Goal: Communication & Community: Answer question/provide support

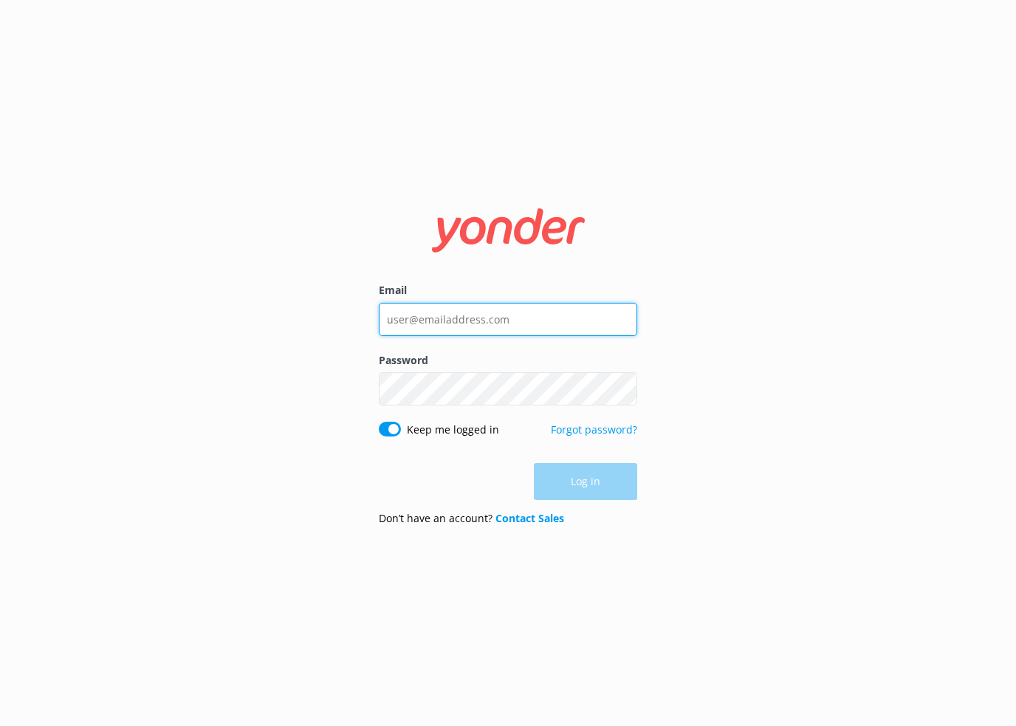
type input "[EMAIL_ADDRESS][DOMAIN_NAME]"
click at [558, 481] on div "Log in" at bounding box center [508, 481] width 258 height 37
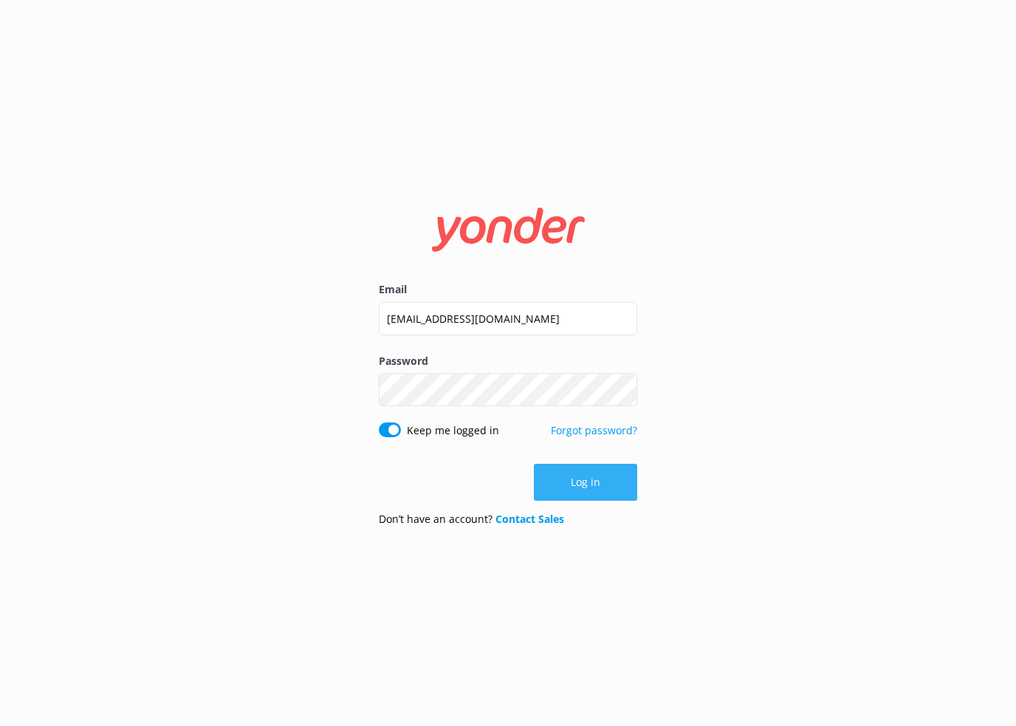
click at [587, 475] on button "Log in" at bounding box center [585, 482] width 103 height 37
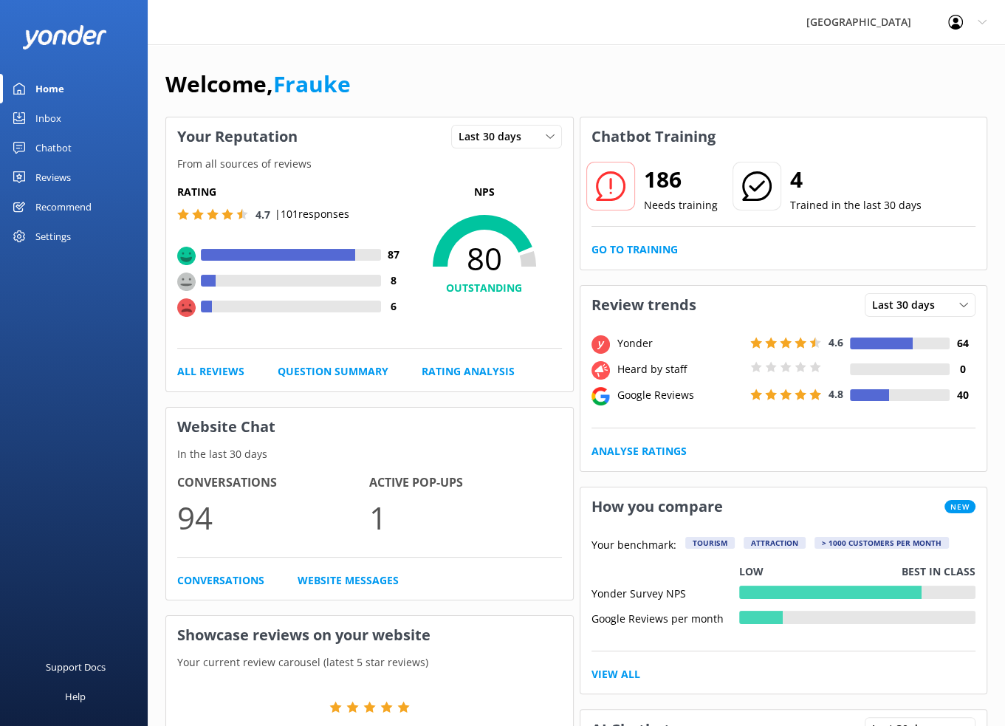
click at [58, 176] on div "Reviews" at bounding box center [52, 177] width 35 height 30
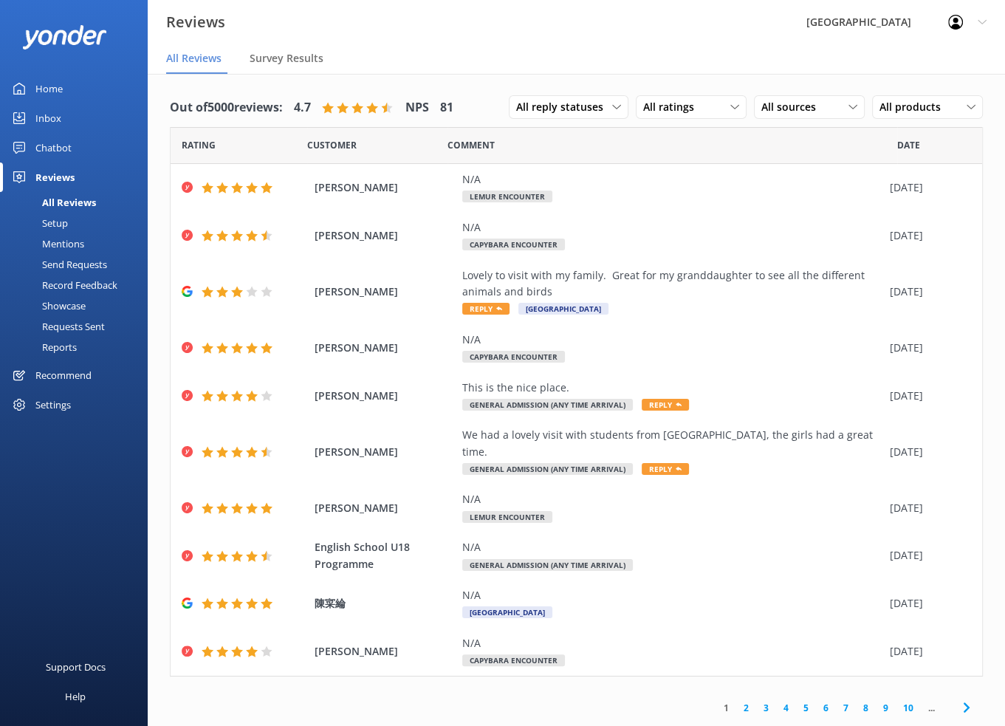
click at [747, 701] on link "2" at bounding box center [746, 708] width 20 height 14
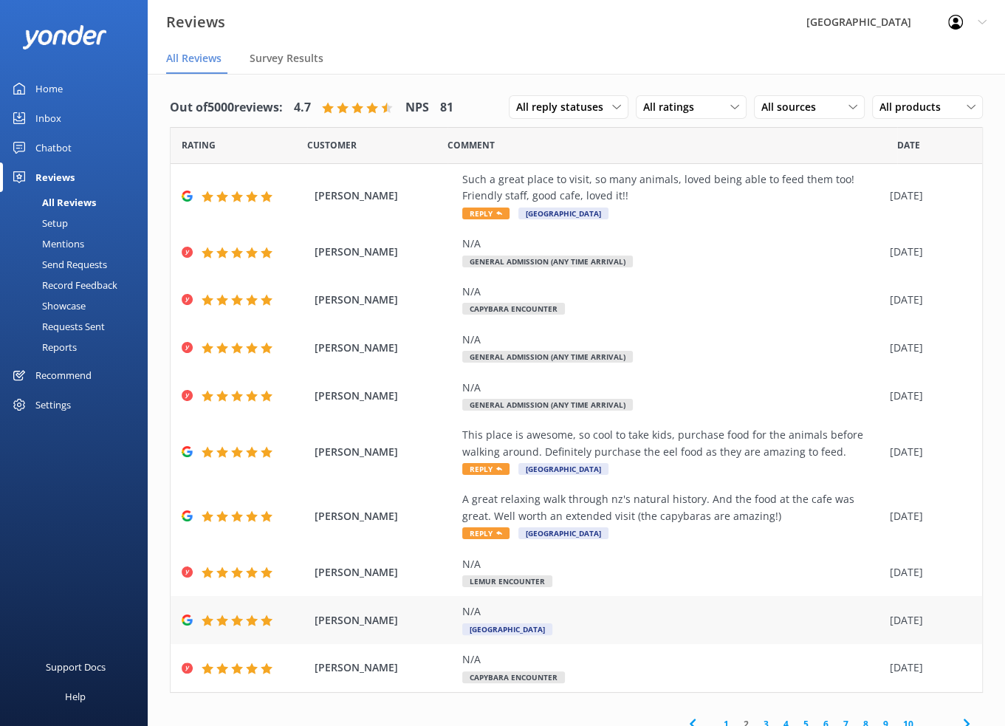
scroll to position [15, 0]
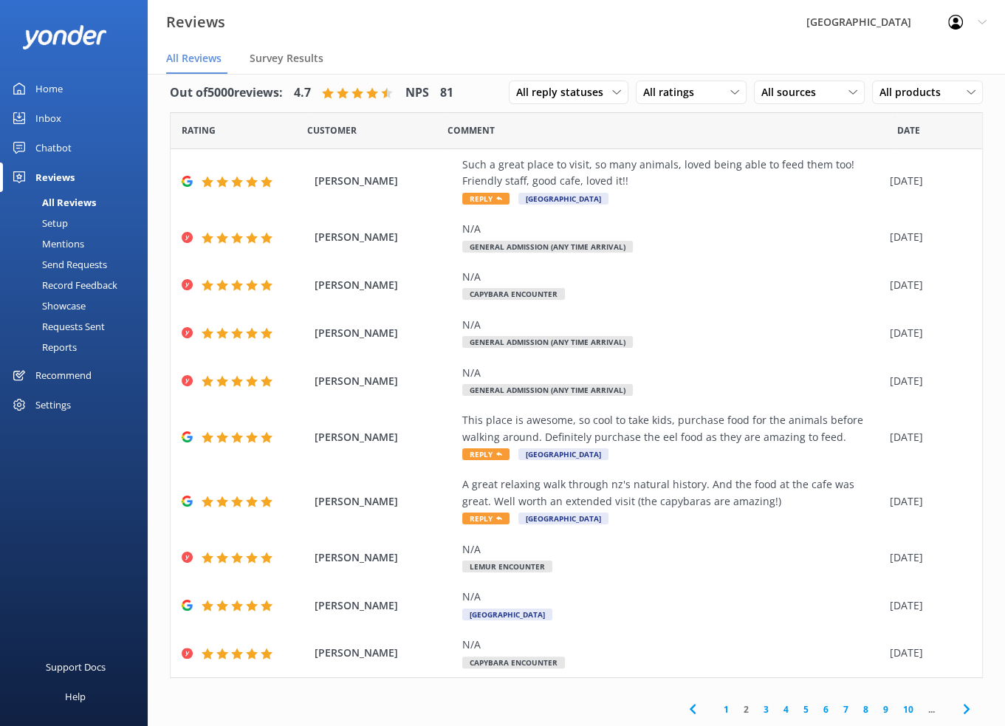
click at [756, 708] on link "3" at bounding box center [766, 709] width 20 height 14
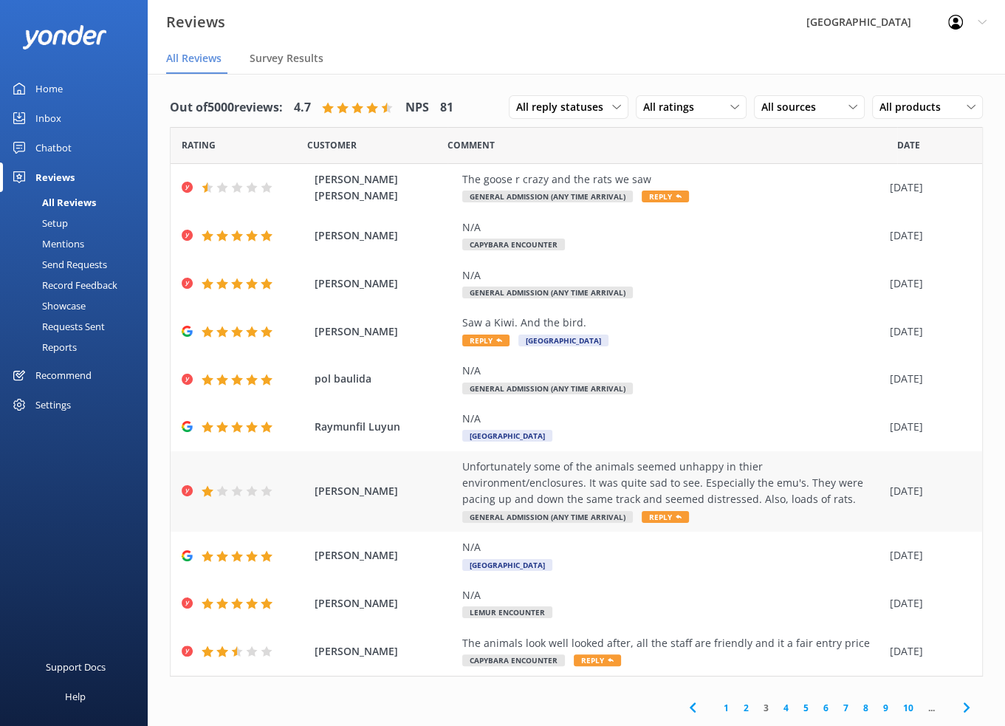
click at [544, 517] on span "General Admission (Any Time Arrival)" at bounding box center [547, 517] width 171 height 12
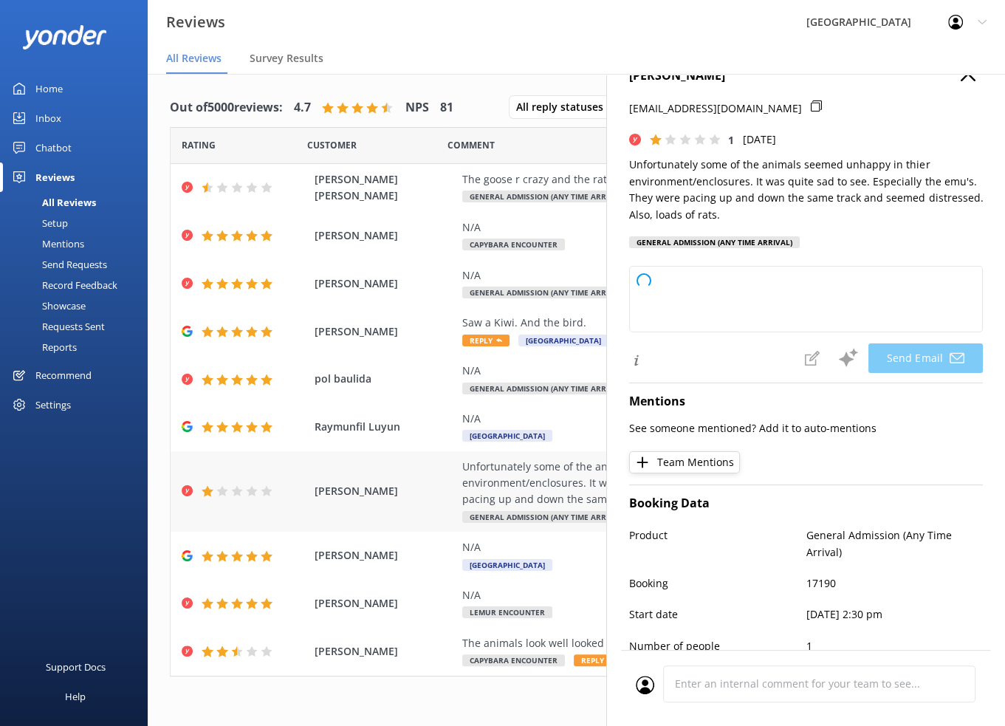
type textarea "Hi [PERSON_NAME], Thank you for taking the time to share your feedback. We’re t…"
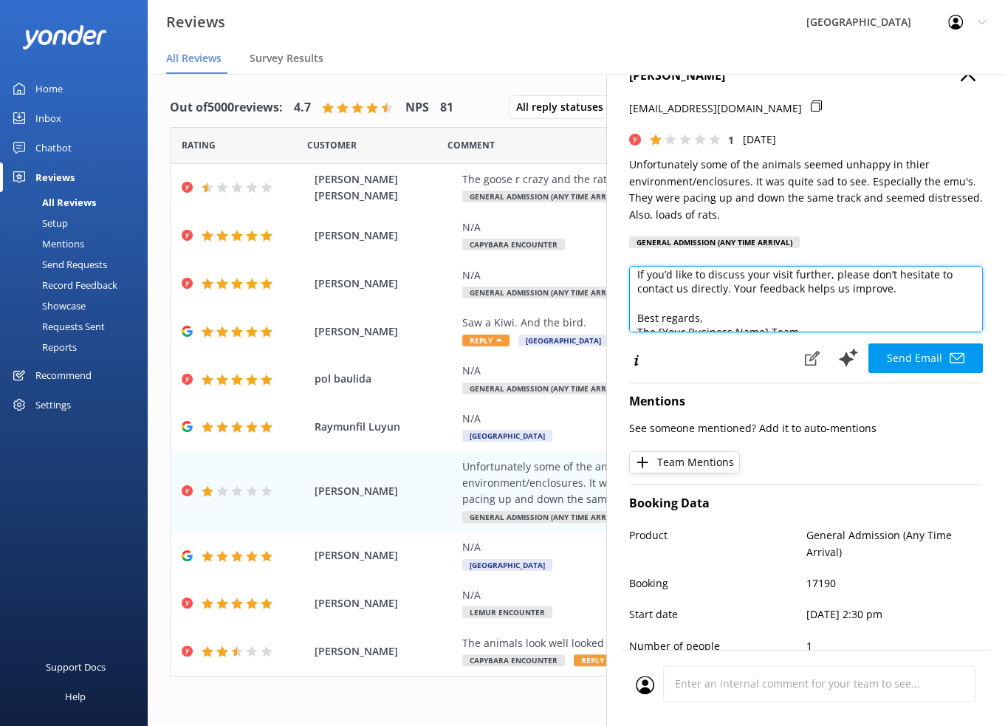
scroll to position [166, 0]
